Goal: Find specific page/section: Find specific page/section

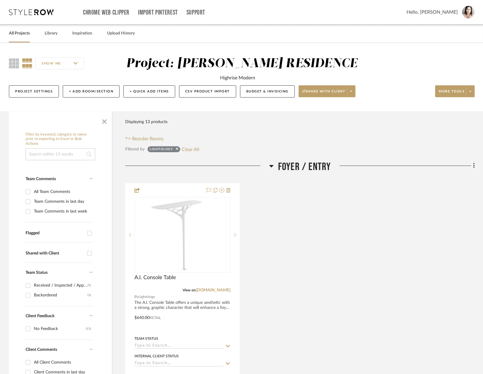
click at [19, 36] on link "All Projects" at bounding box center [19, 33] width 21 height 8
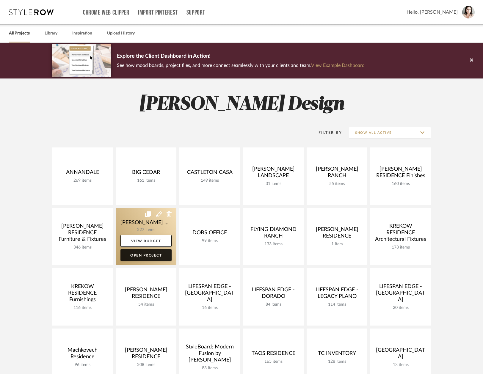
scroll to position [112, 0]
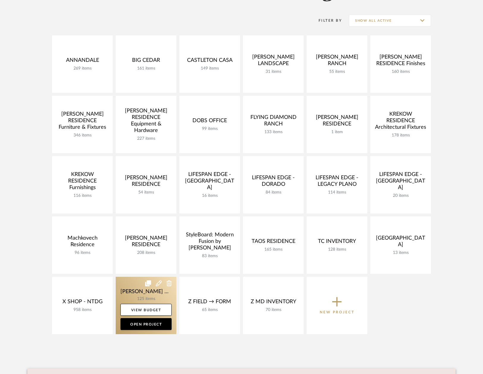
click at [130, 284] on link at bounding box center [146, 305] width 61 height 57
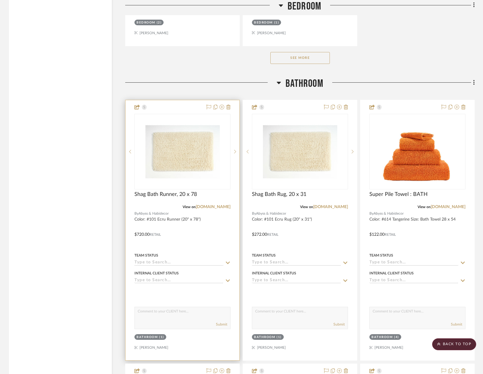
scroll to position [3856, 0]
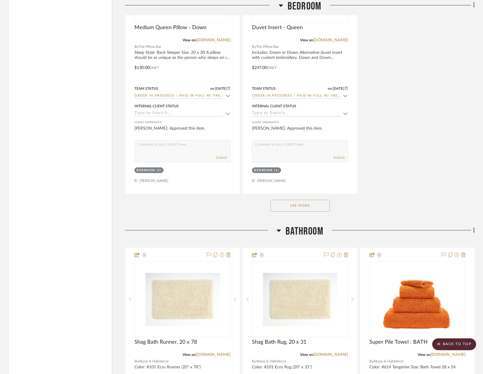
click at [288, 205] on button "See More" at bounding box center [299, 206] width 59 height 12
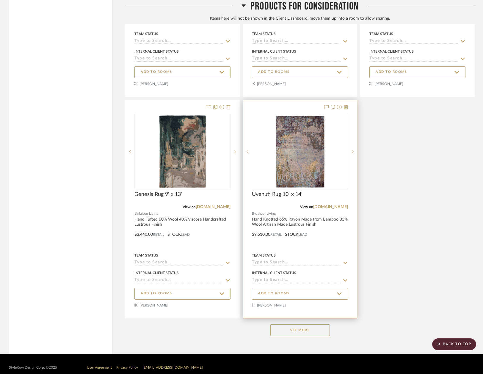
scroll to position [7487, 0]
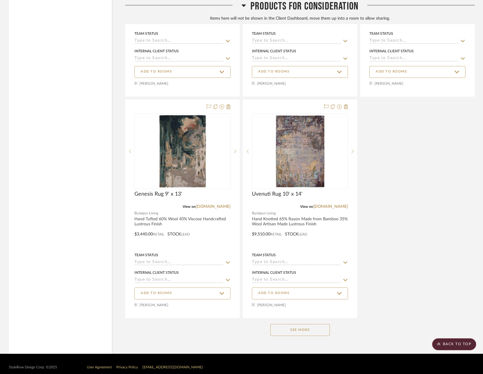
click at [288, 325] on button "See More" at bounding box center [299, 330] width 59 height 12
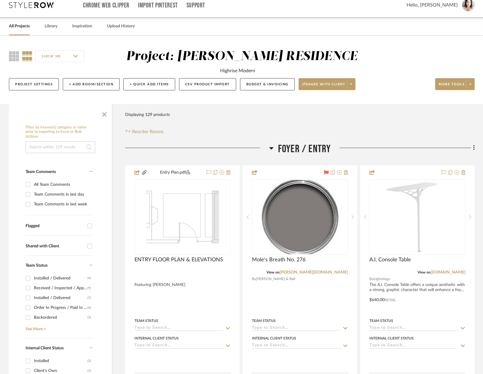
scroll to position [4, 0]
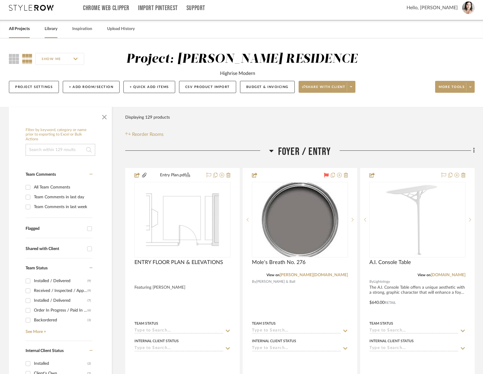
click at [48, 31] on link "Library" at bounding box center [51, 29] width 13 height 8
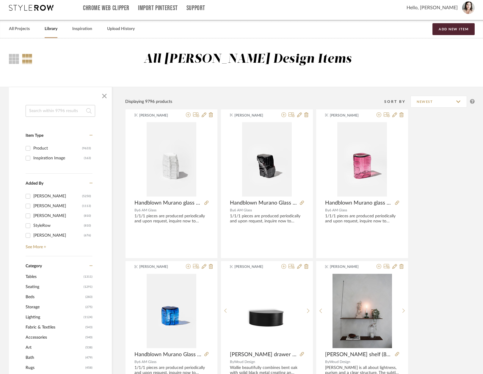
click at [40, 112] on input at bounding box center [61, 111] width 70 height 12
type input "smoke detector"
